Goal: Information Seeking & Learning: Learn about a topic

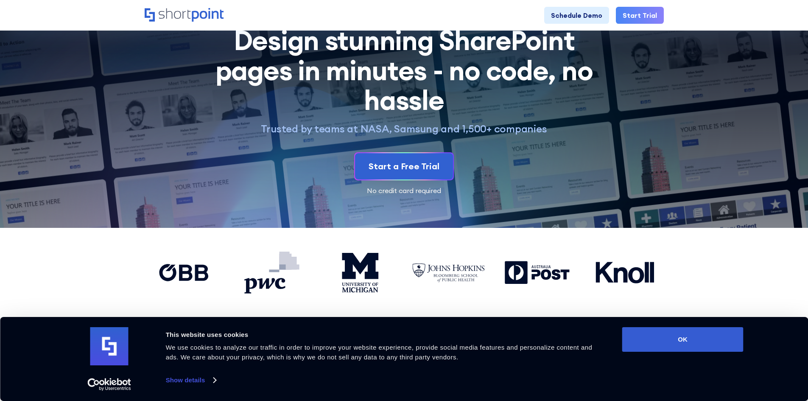
scroll to position [85, 0]
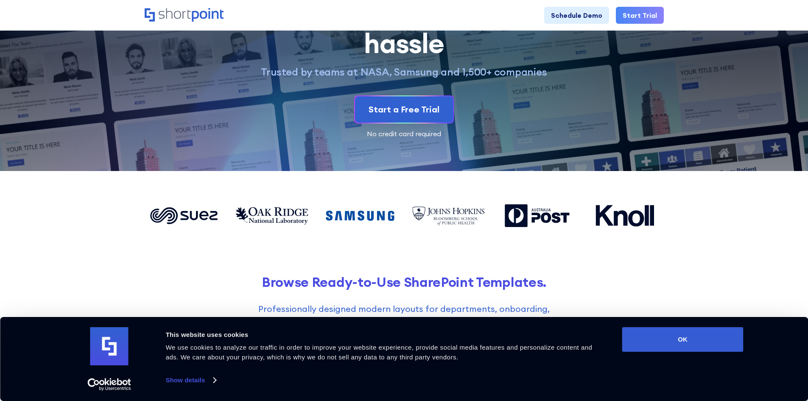
click at [646, 327] on div "Consent Details [#IABV2SETTINGS#] About This website uses cookies We use cookie…" at bounding box center [404, 359] width 808 height 84
click at [654, 343] on button "OK" at bounding box center [683, 339] width 121 height 25
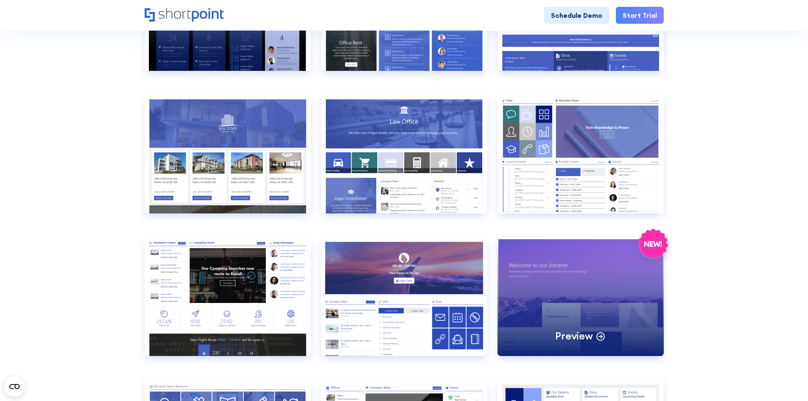
scroll to position [467, 0]
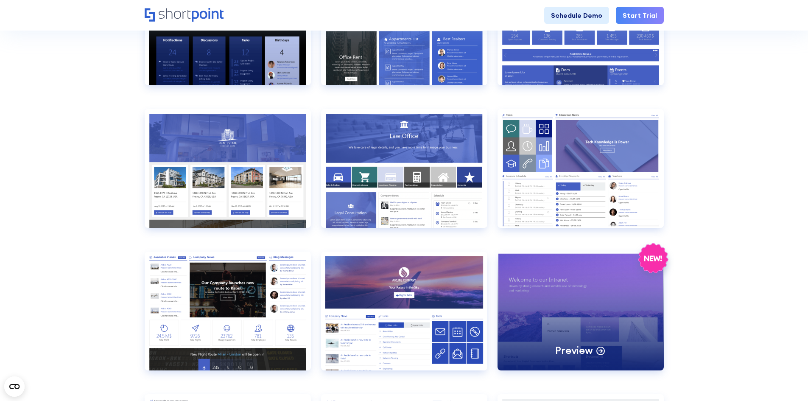
click at [541, 344] on div "Preview" at bounding box center [581, 311] width 166 height 119
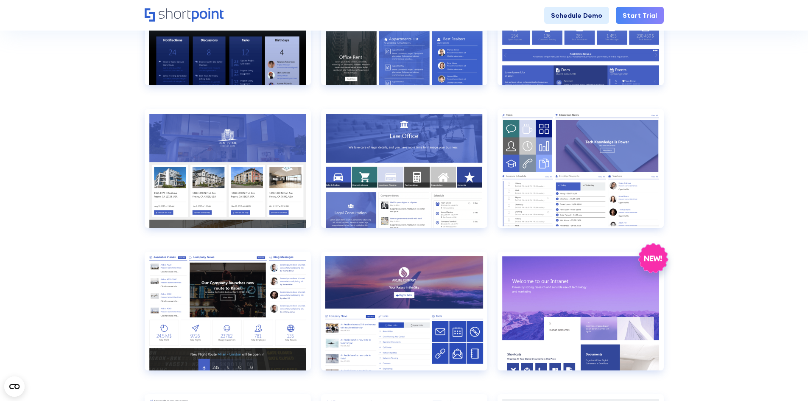
click at [541, 344] on div at bounding box center [404, 200] width 808 height 401
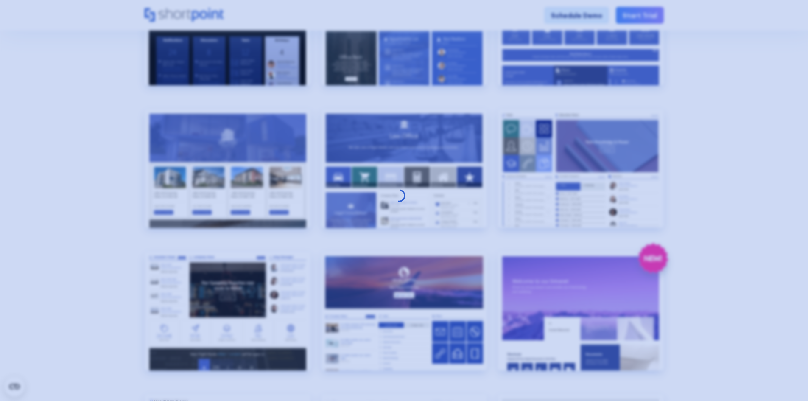
click at [541, 344] on div at bounding box center [404, 200] width 808 height 401
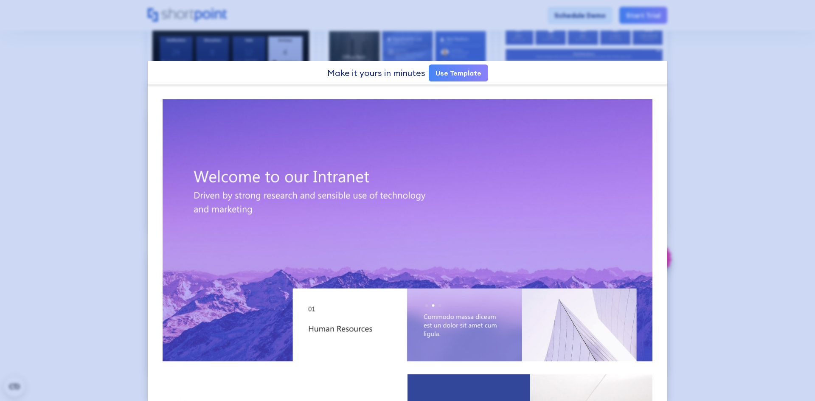
click at [698, 73] on div at bounding box center [407, 200] width 815 height 401
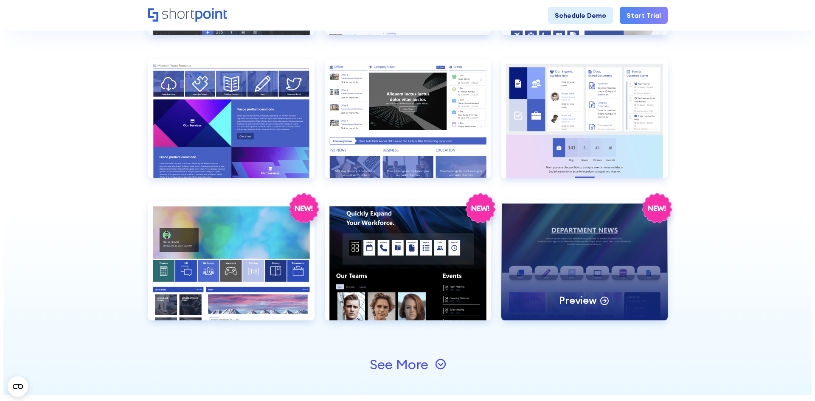
scroll to position [806, 0]
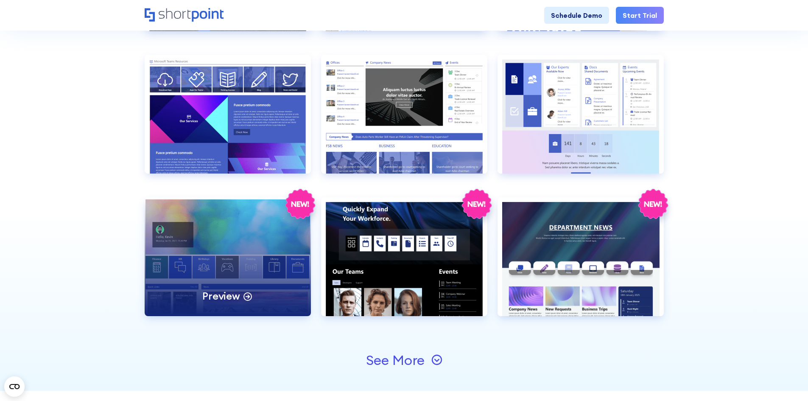
click at [224, 241] on div "Preview" at bounding box center [228, 256] width 166 height 119
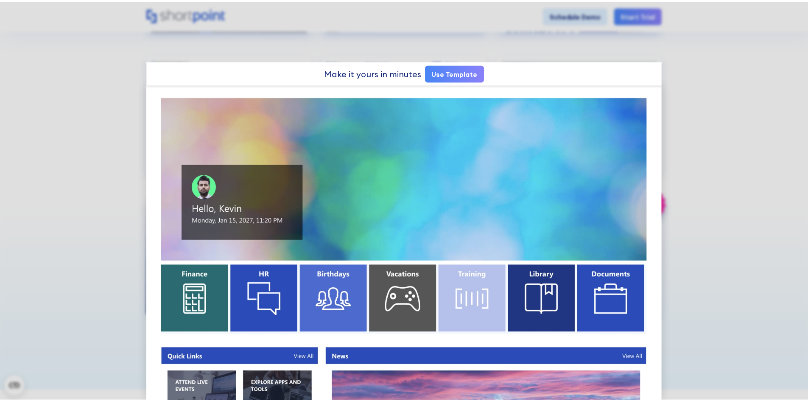
scroll to position [0, 0]
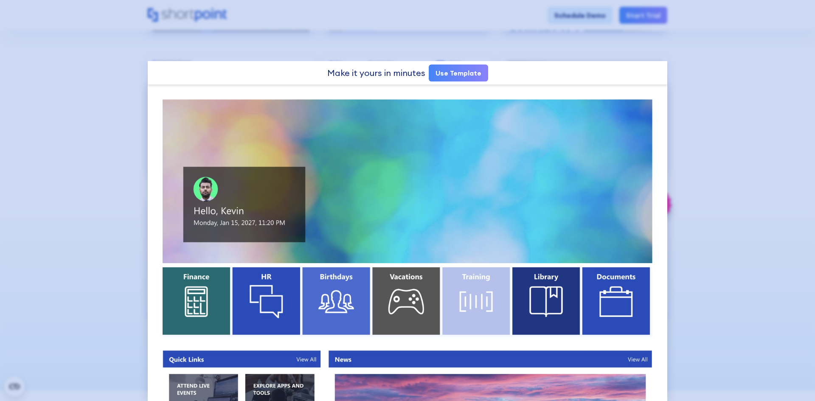
click at [705, 162] on div at bounding box center [407, 200] width 815 height 401
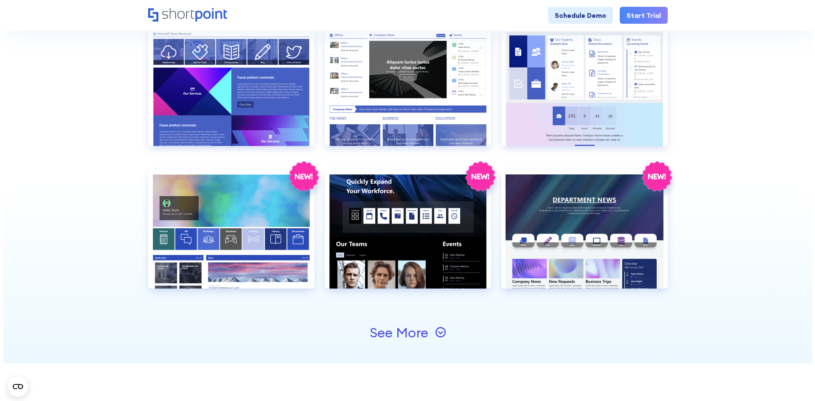
scroll to position [849, 0]
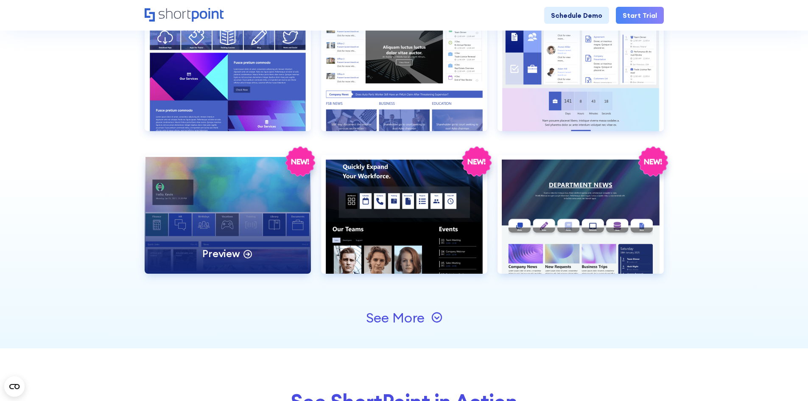
click at [265, 179] on div "Preview" at bounding box center [228, 214] width 166 height 119
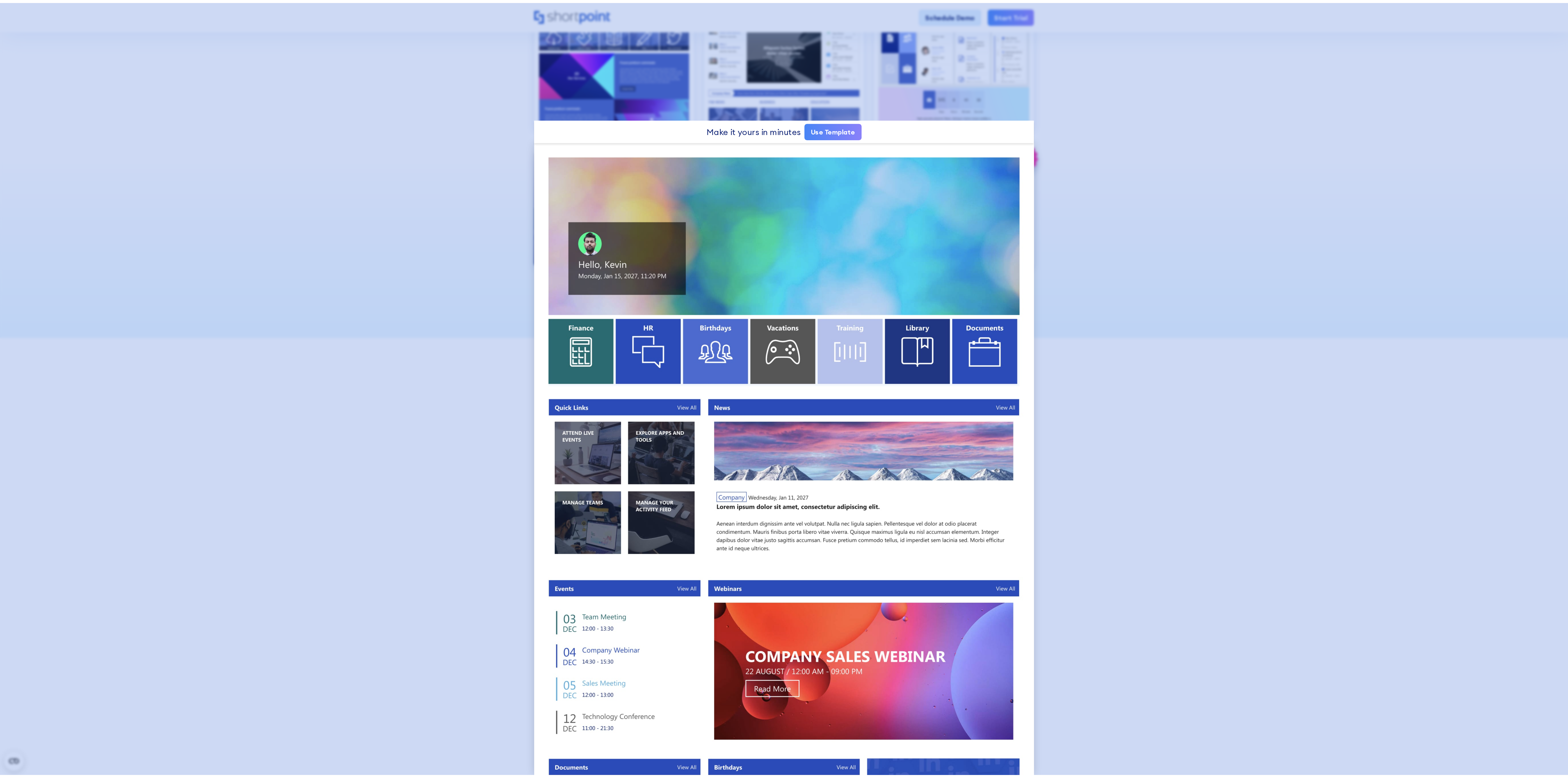
scroll to position [549, 0]
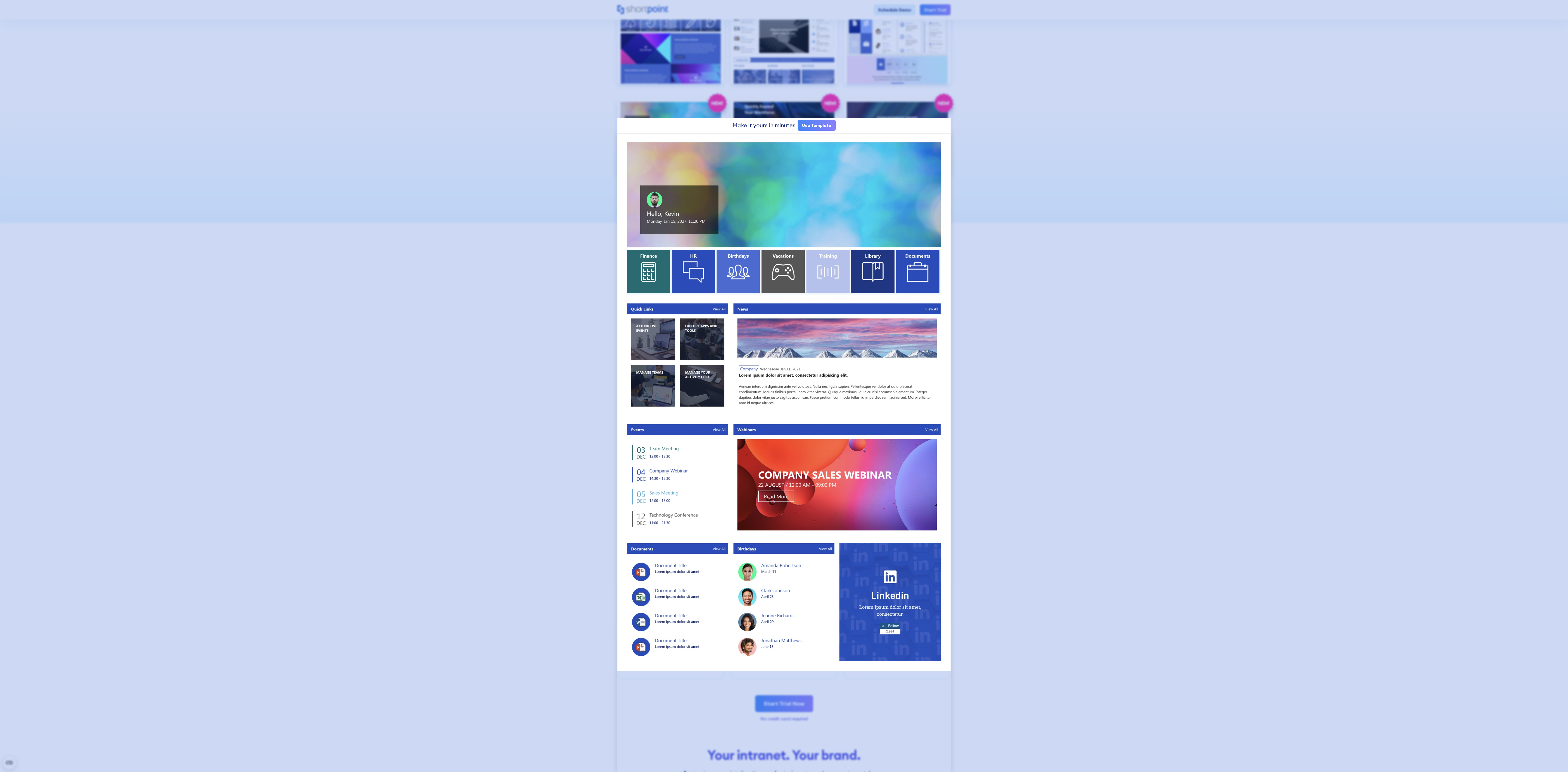
click at [518, 110] on div at bounding box center [784, 386] width 1568 height 772
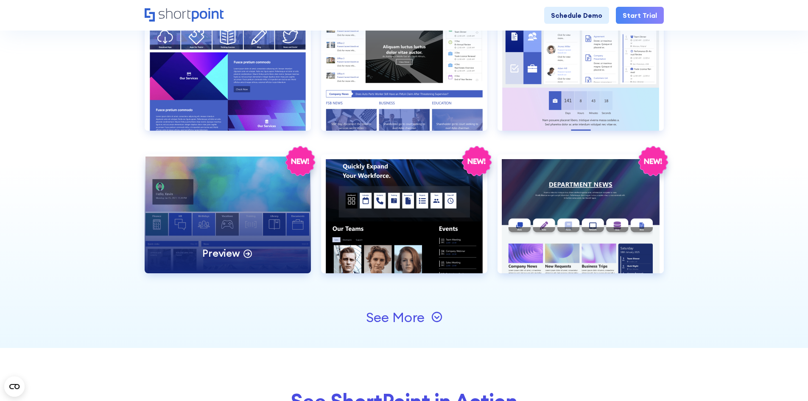
scroll to position [850, 0]
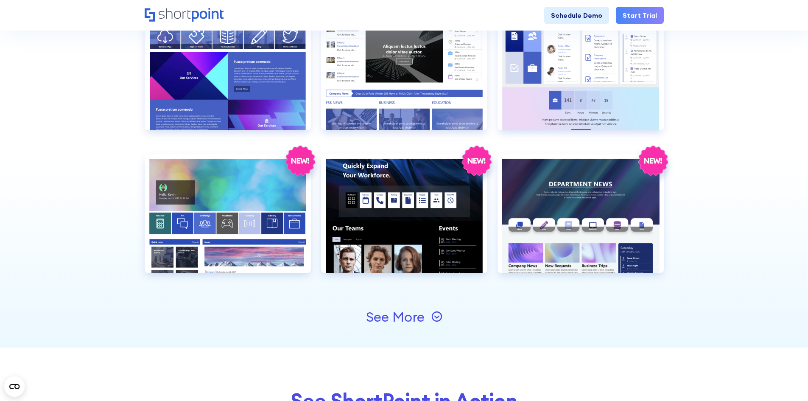
click at [434, 314] on icon at bounding box center [437, 316] width 10 height 10
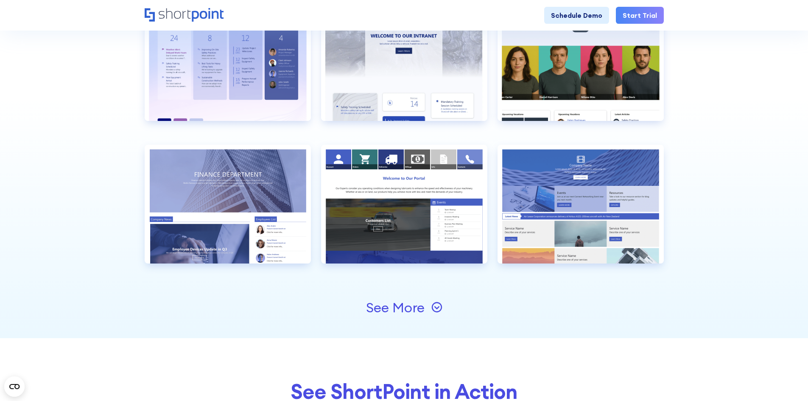
scroll to position [1147, 0]
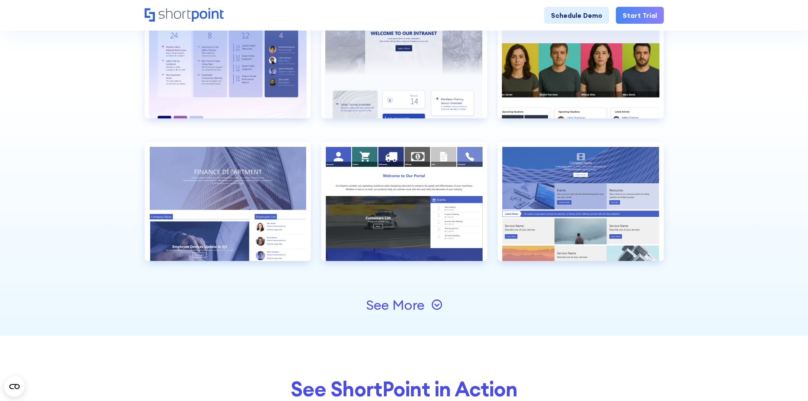
click at [433, 303] on icon at bounding box center [437, 305] width 10 height 10
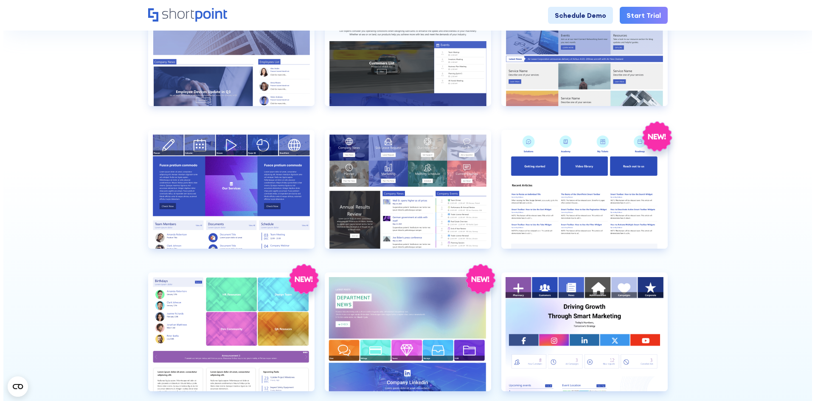
scroll to position [1316, 0]
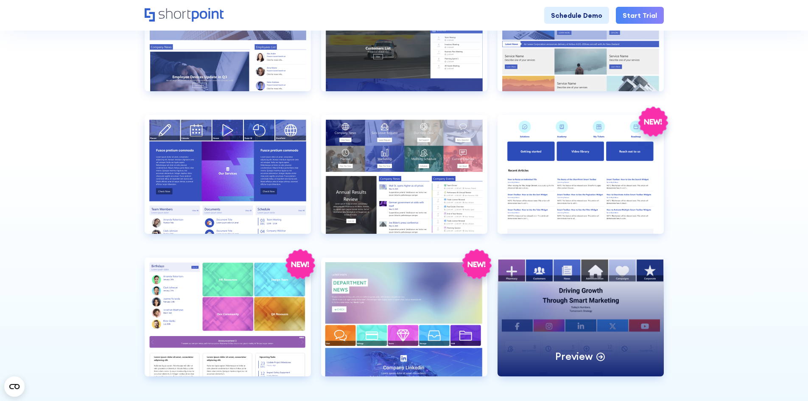
click at [601, 357] on icon at bounding box center [600, 357] width 3 height 0
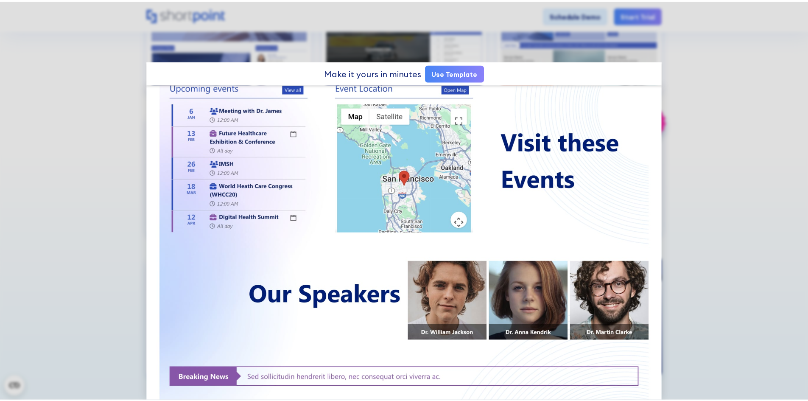
scroll to position [358, 0]
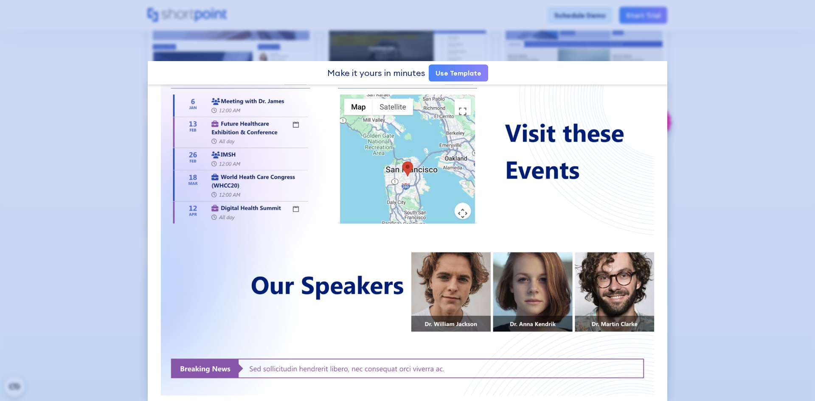
click at [714, 150] on div at bounding box center [407, 200] width 815 height 401
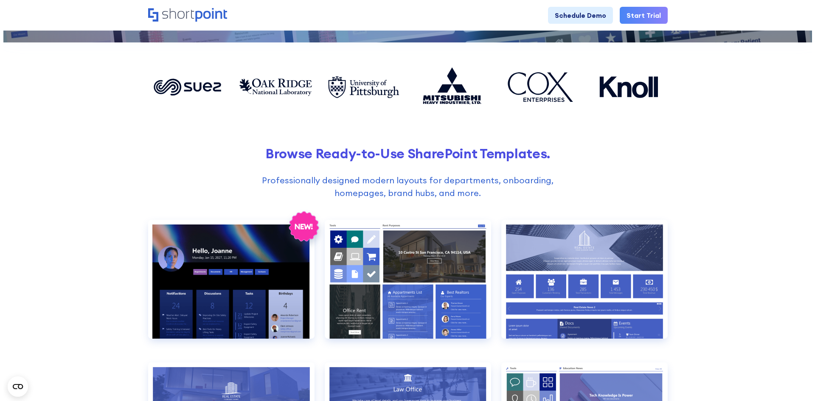
scroll to position [213, 0]
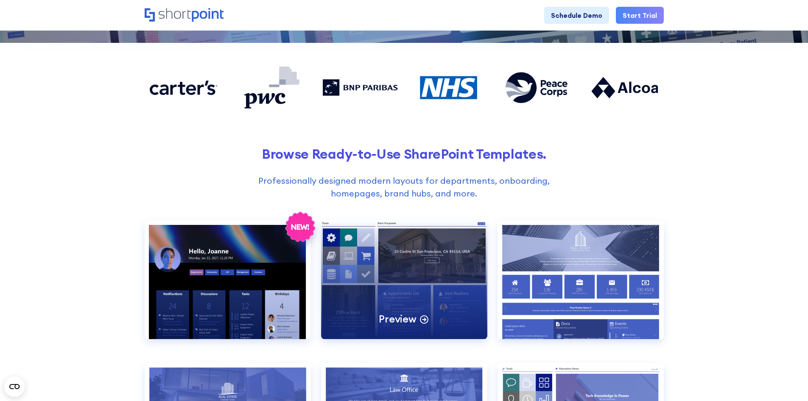
click at [418, 313] on div "Preview" at bounding box center [404, 318] width 50 height 13
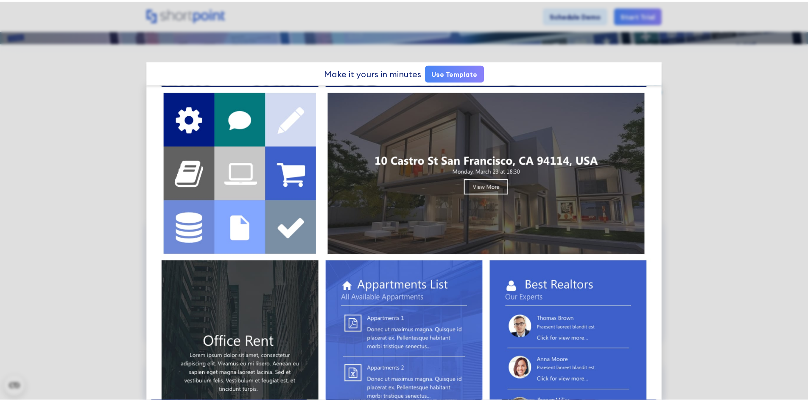
scroll to position [0, 0]
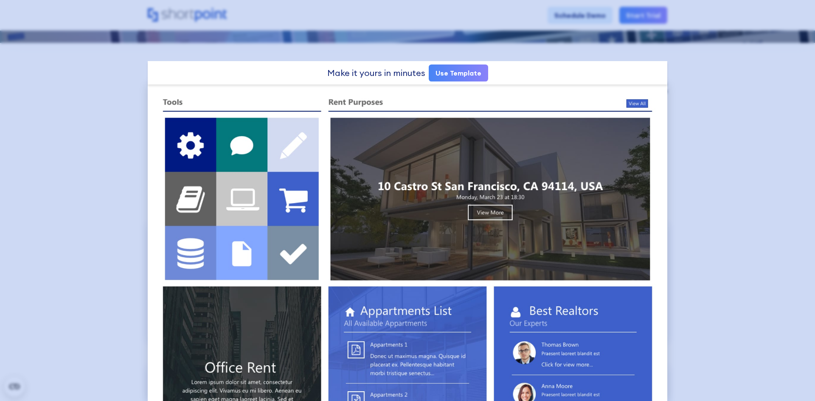
click at [108, 155] on div at bounding box center [407, 200] width 815 height 401
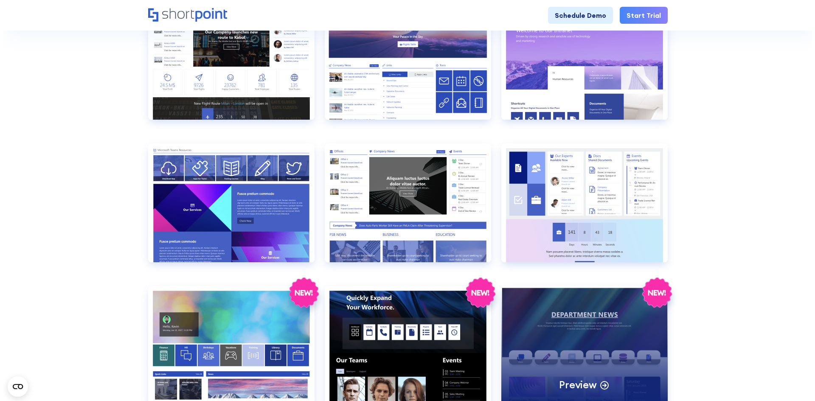
scroll to position [807, 0]
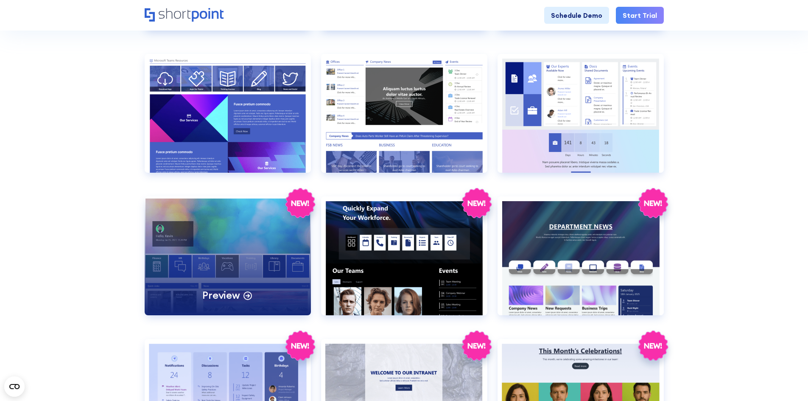
click at [266, 213] on div "Preview" at bounding box center [228, 255] width 166 height 119
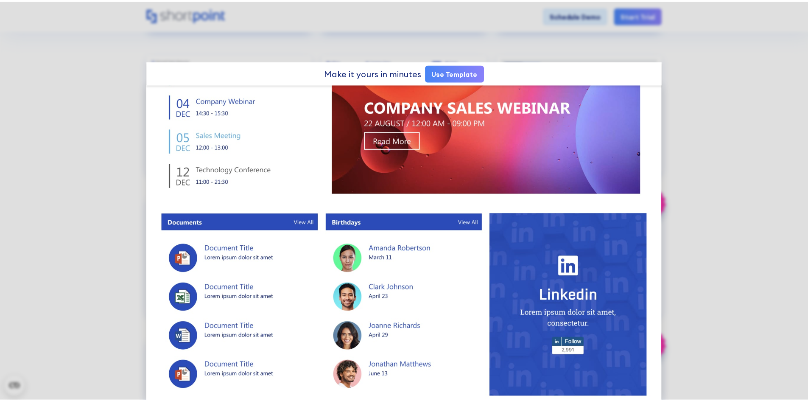
scroll to position [512, 0]
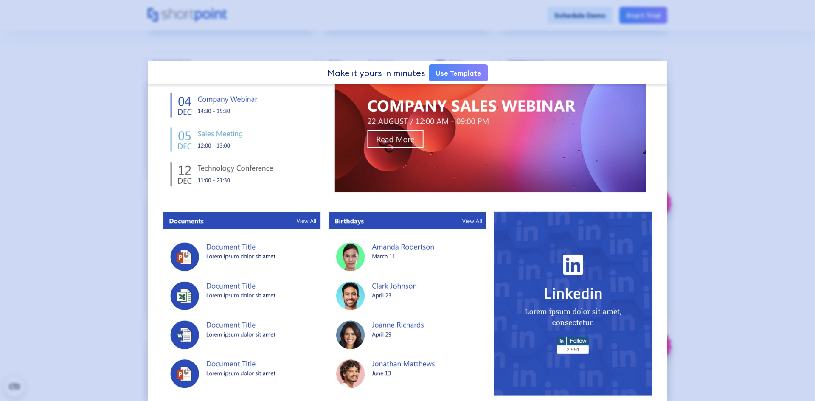
click at [311, 48] on div at bounding box center [407, 200] width 815 height 401
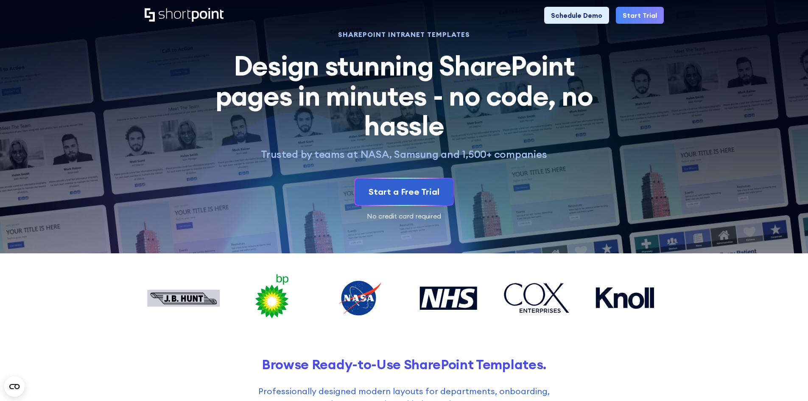
scroll to position [0, 0]
